Goal: Task Accomplishment & Management: Complete application form

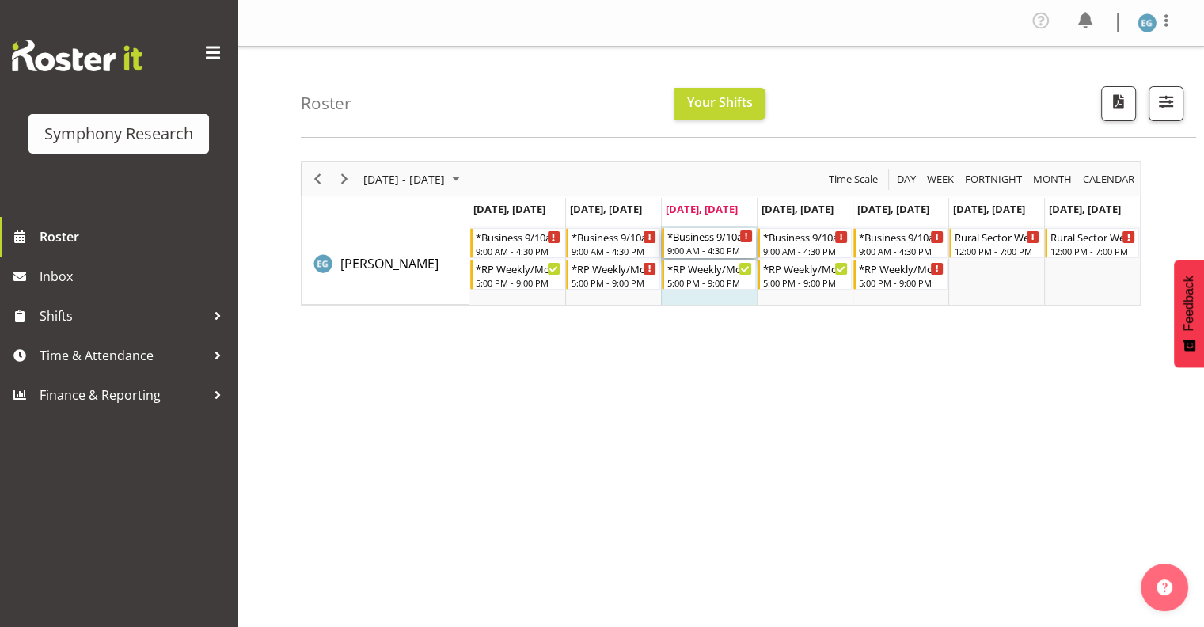
click at [702, 245] on div "9:00 AM - 4:30 PM" at bounding box center [709, 250] width 85 height 13
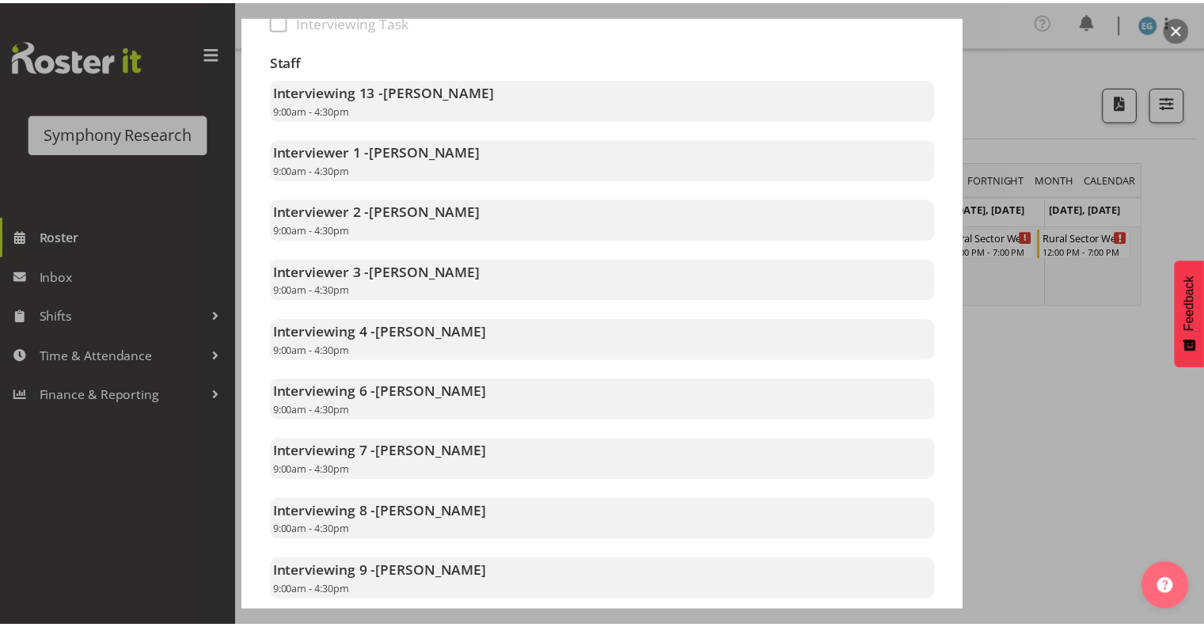
scroll to position [316, 0]
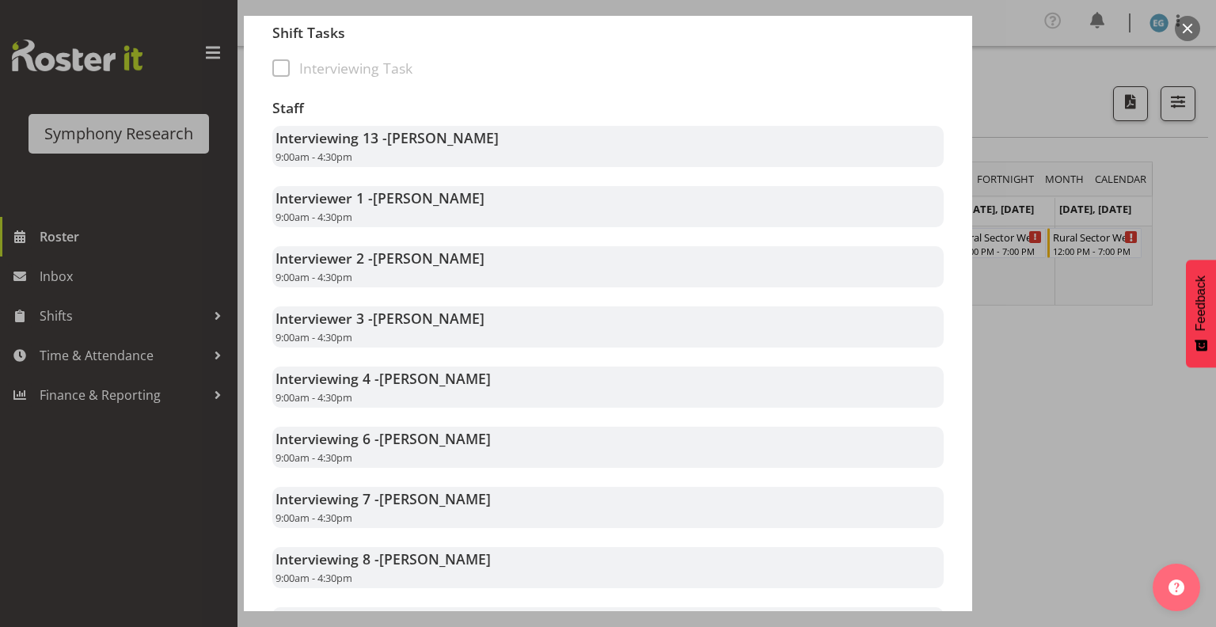
click at [70, 233] on div at bounding box center [608, 313] width 1216 height 627
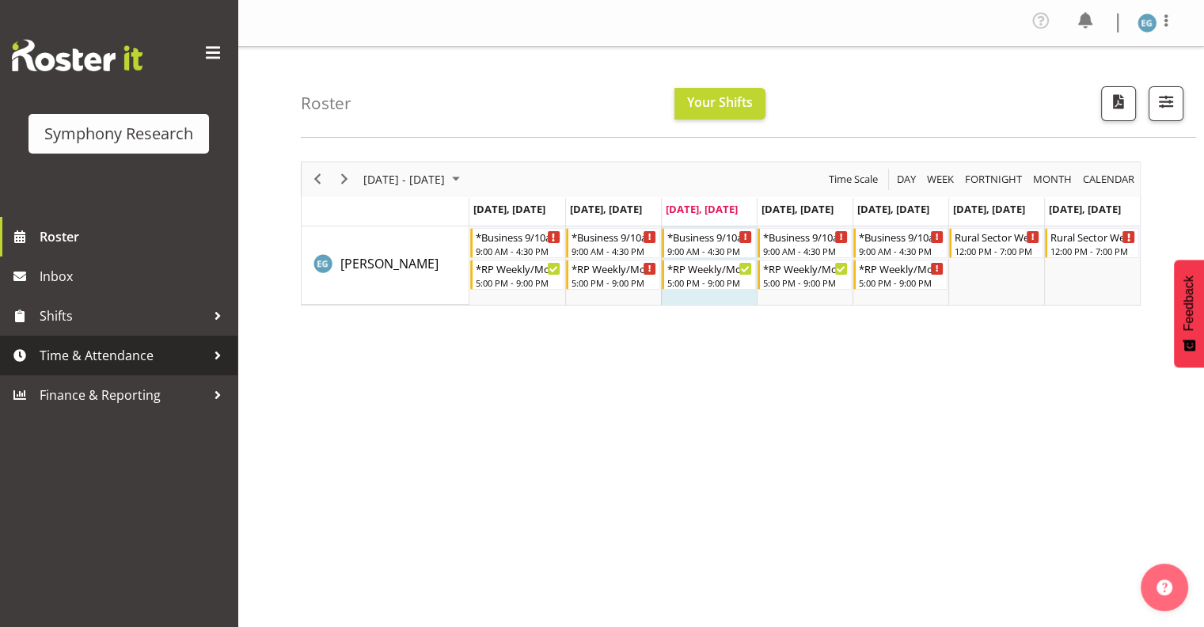
click at [104, 352] on span "Time & Attendance" at bounding box center [123, 355] width 166 height 24
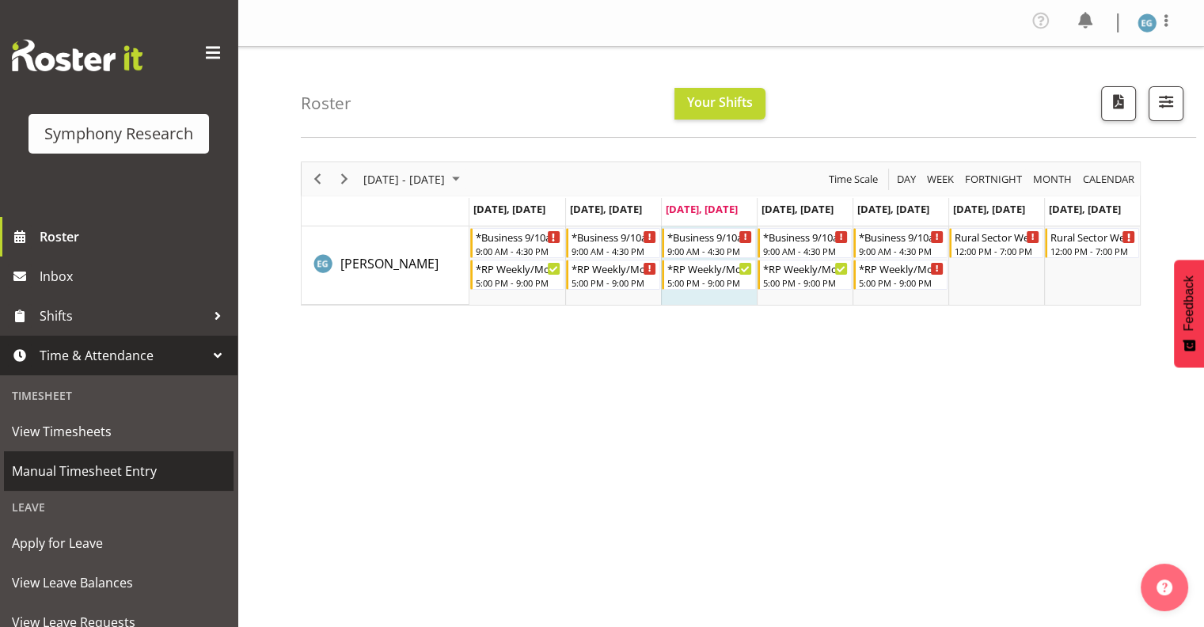
click at [113, 470] on span "Manual Timesheet Entry" at bounding box center [119, 471] width 214 height 24
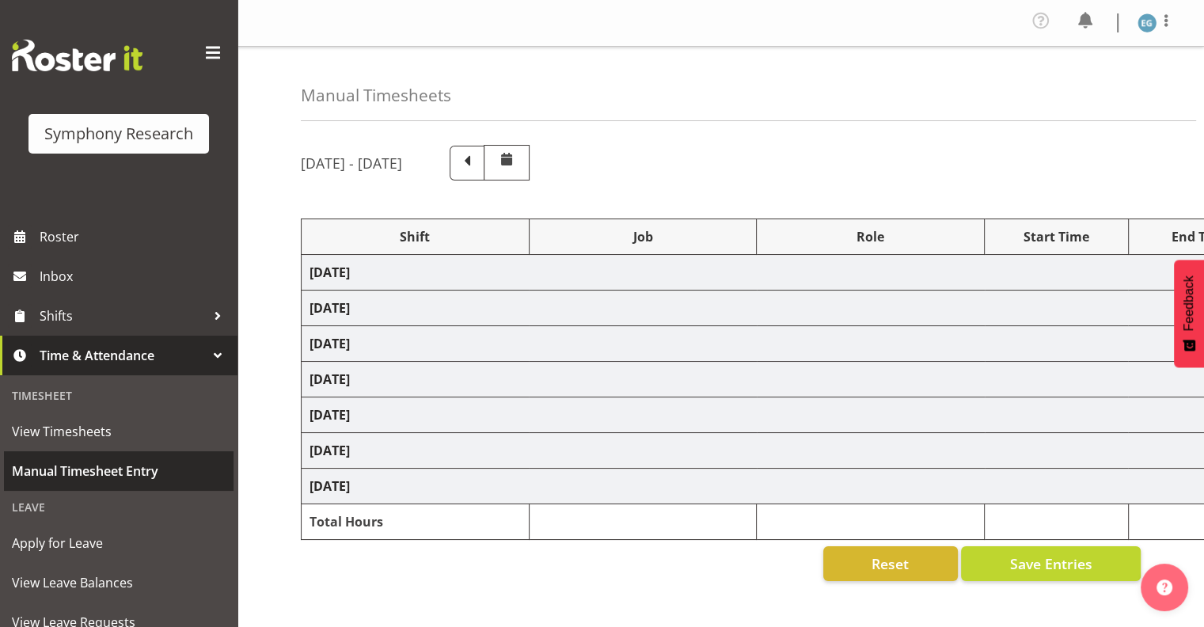
select select "26078"
select select "10587"
select select "26078"
select select "10587"
select select "26078"
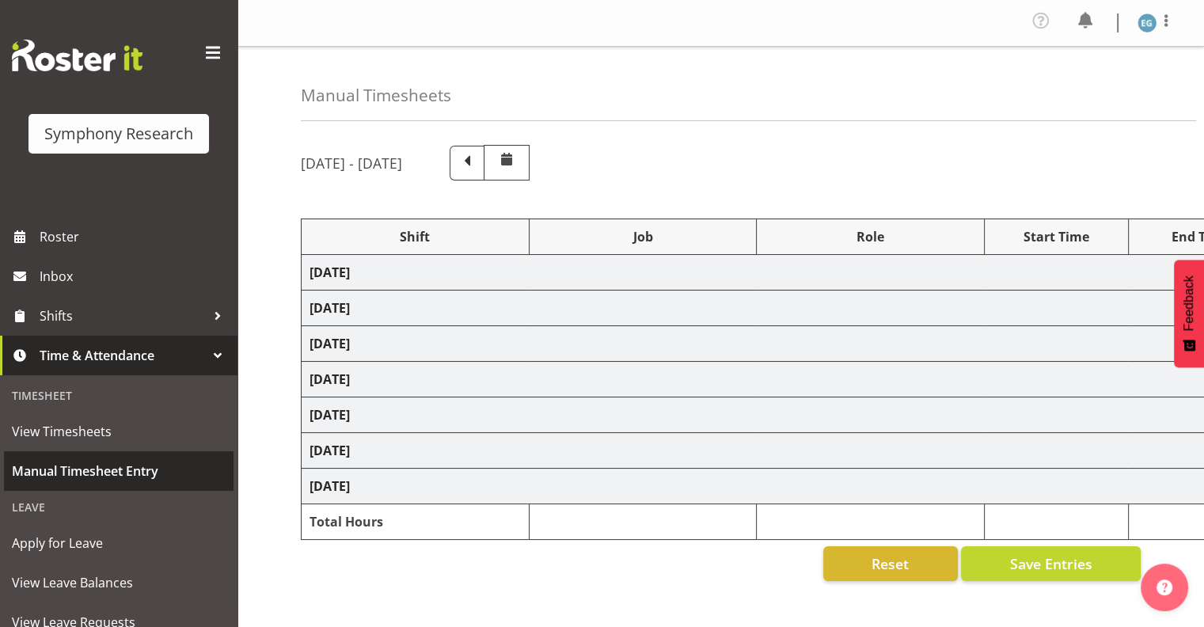
select select "10587"
select select "26078"
select select "10587"
select select "26078"
select select "10587"
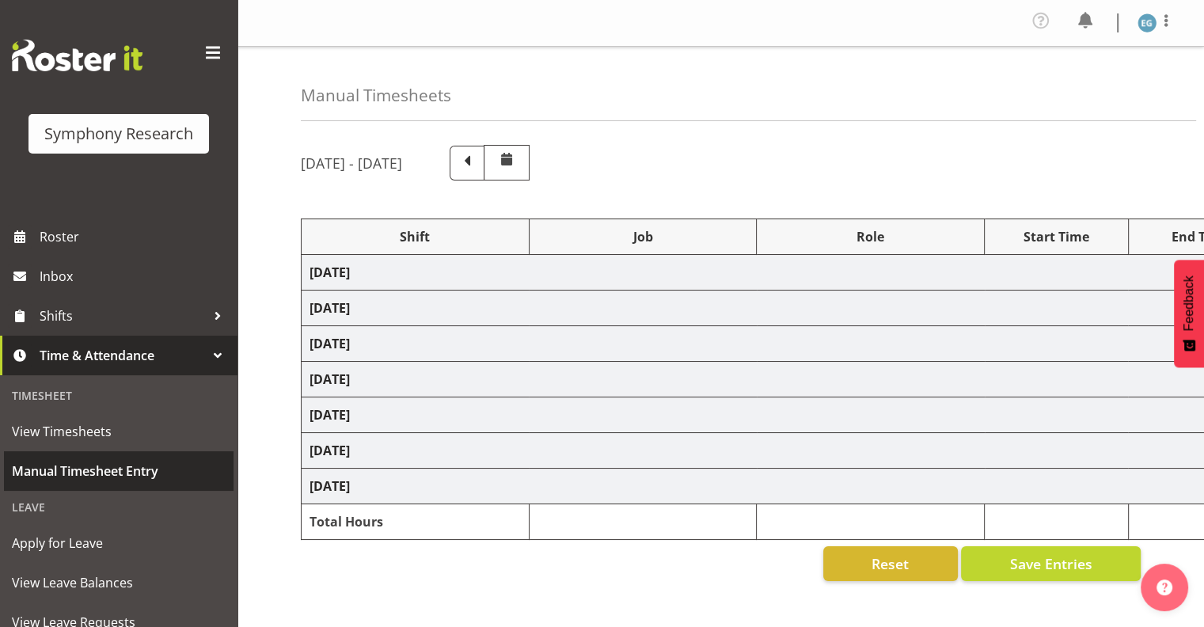
select select "26078"
select select "10587"
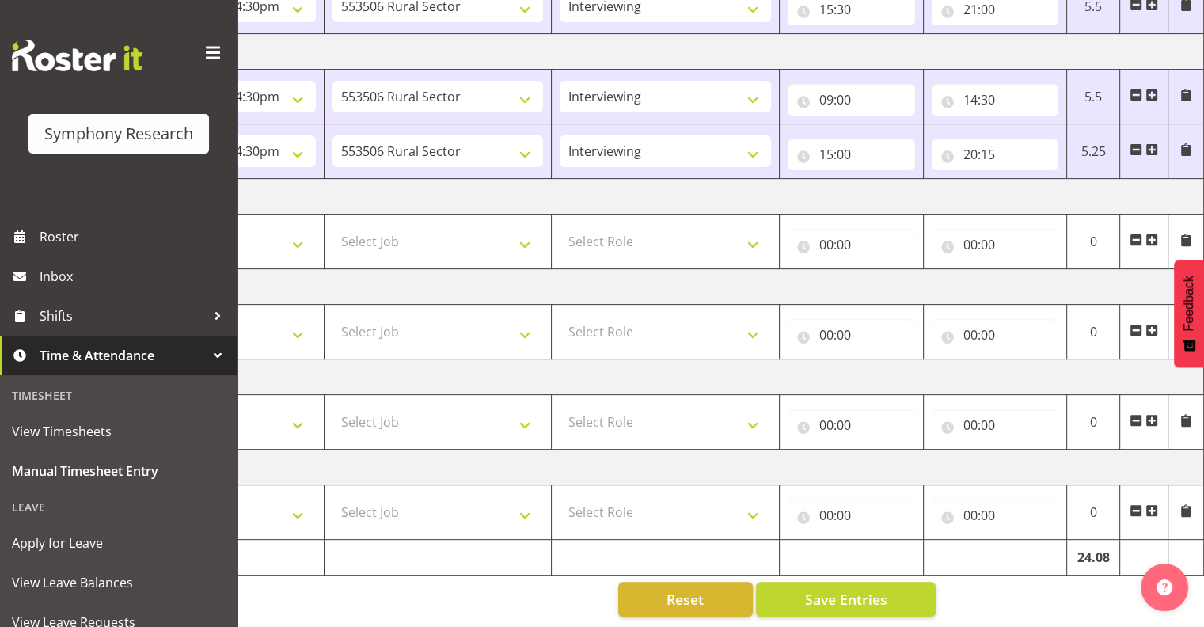
scroll to position [521, 0]
